Goal: Navigation & Orientation: Find specific page/section

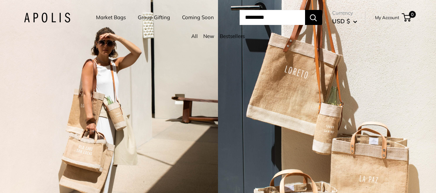
click at [104, 16] on link "Market Bags" at bounding box center [111, 18] width 30 height 10
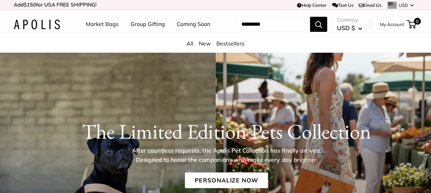
click at [104, 25] on link "Market Bags" at bounding box center [102, 24] width 33 height 10
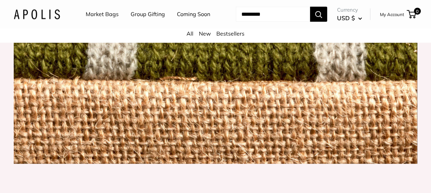
scroll to position [695, 0]
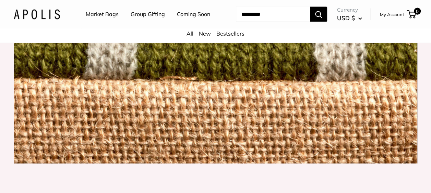
click at [191, 37] on link "All" at bounding box center [190, 33] width 7 height 7
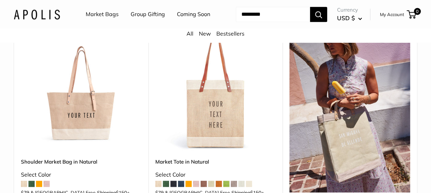
scroll to position [355, 0]
